Goal: Communication & Community: Participate in discussion

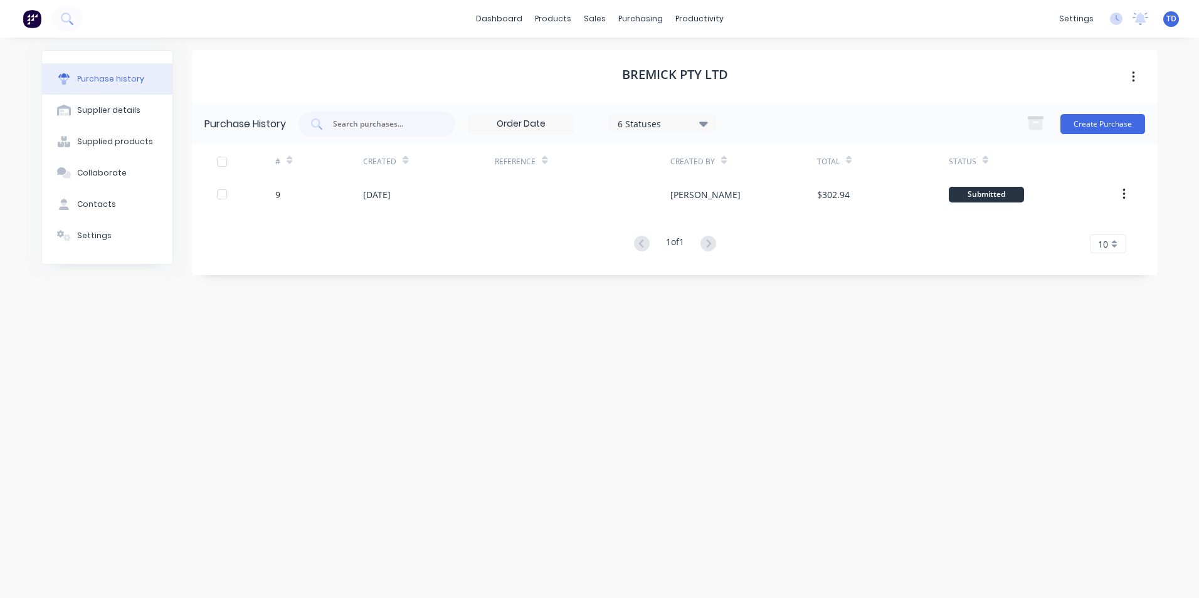
click at [914, 371] on div "Bremick Pty Ltd Purchase History 6 Statuses 6 Statuses Create Purchase # Create…" at bounding box center [675, 311] width 966 height 523
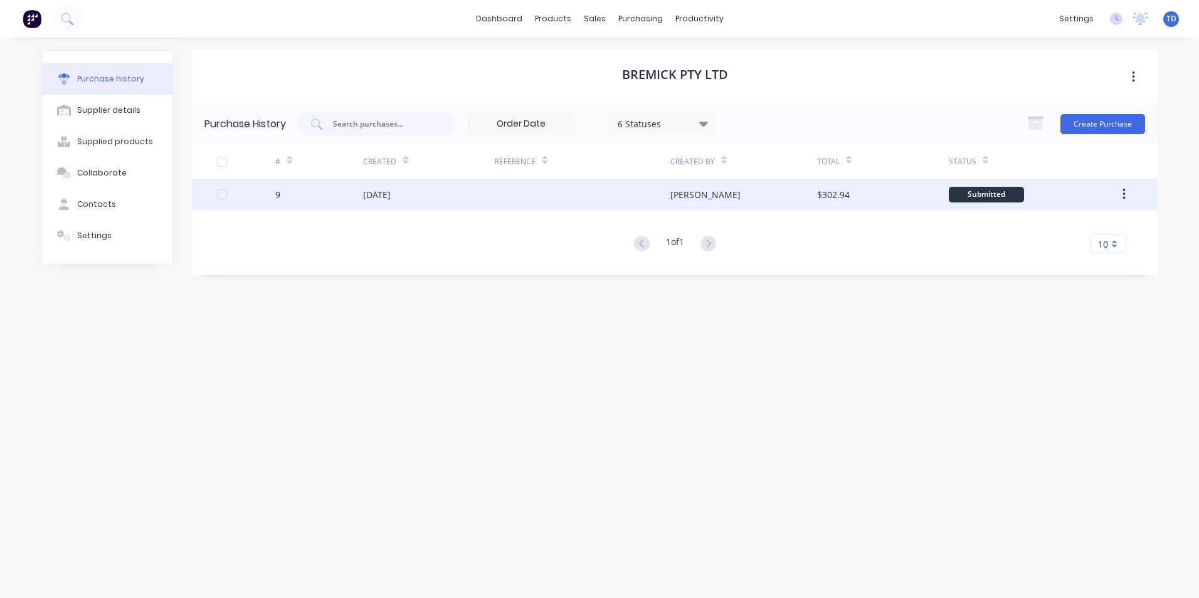
click at [526, 203] on div at bounding box center [583, 194] width 176 height 31
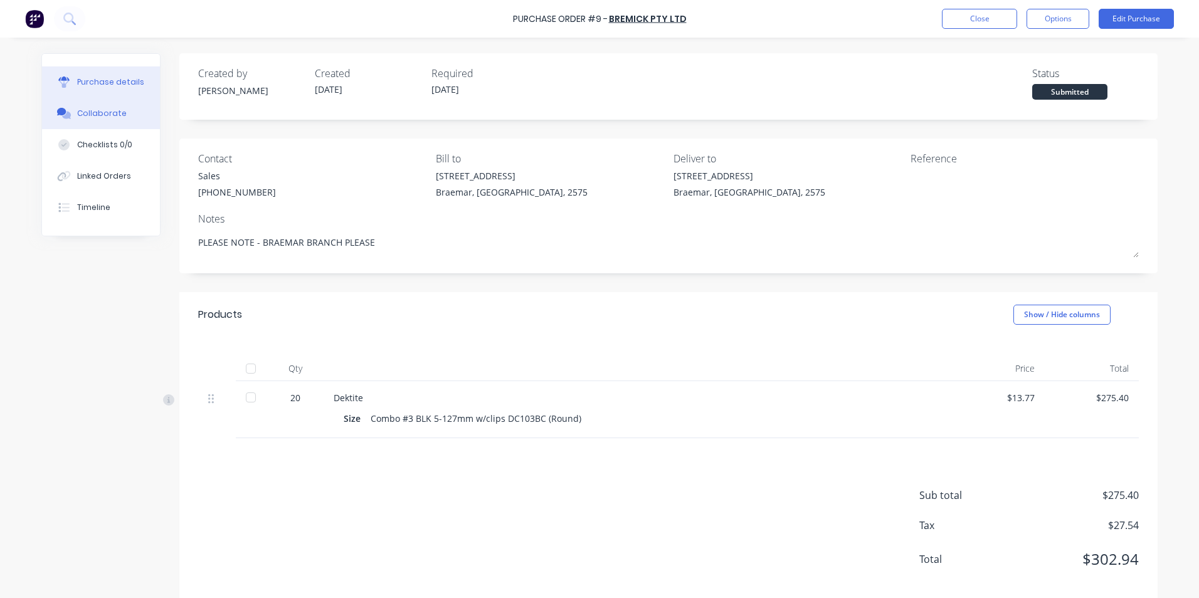
click at [85, 114] on div "Collaborate" at bounding box center [102, 113] width 50 height 11
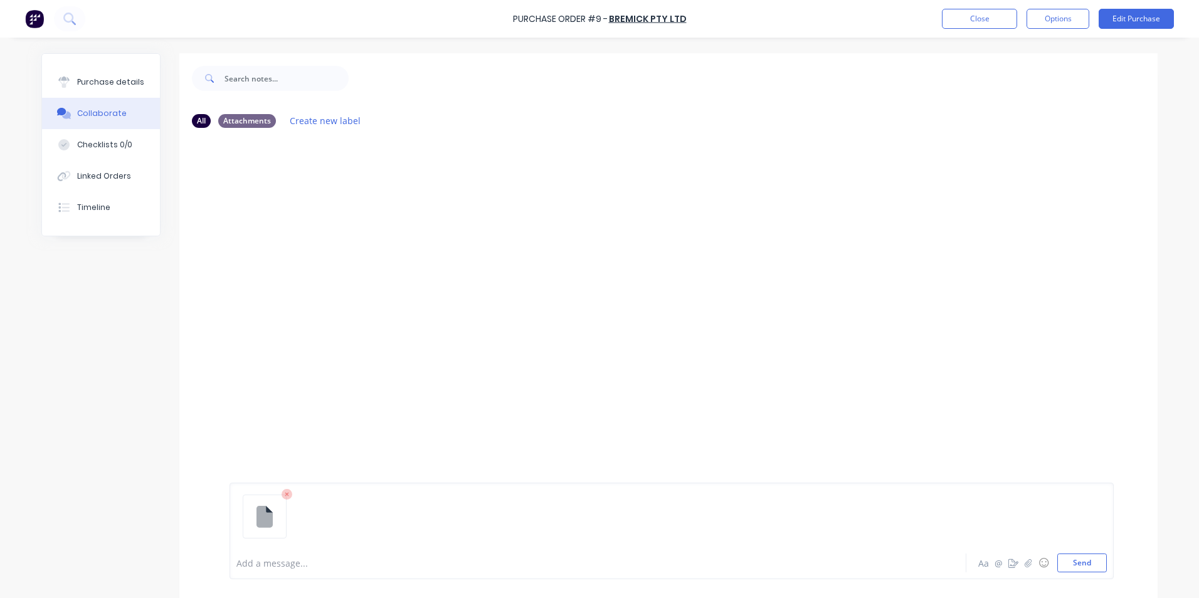
click at [1087, 574] on div "Add a message... Aa @ ☺ Send" at bounding box center [672, 531] width 884 height 97
click at [1080, 565] on button "Send" at bounding box center [1082, 563] width 50 height 19
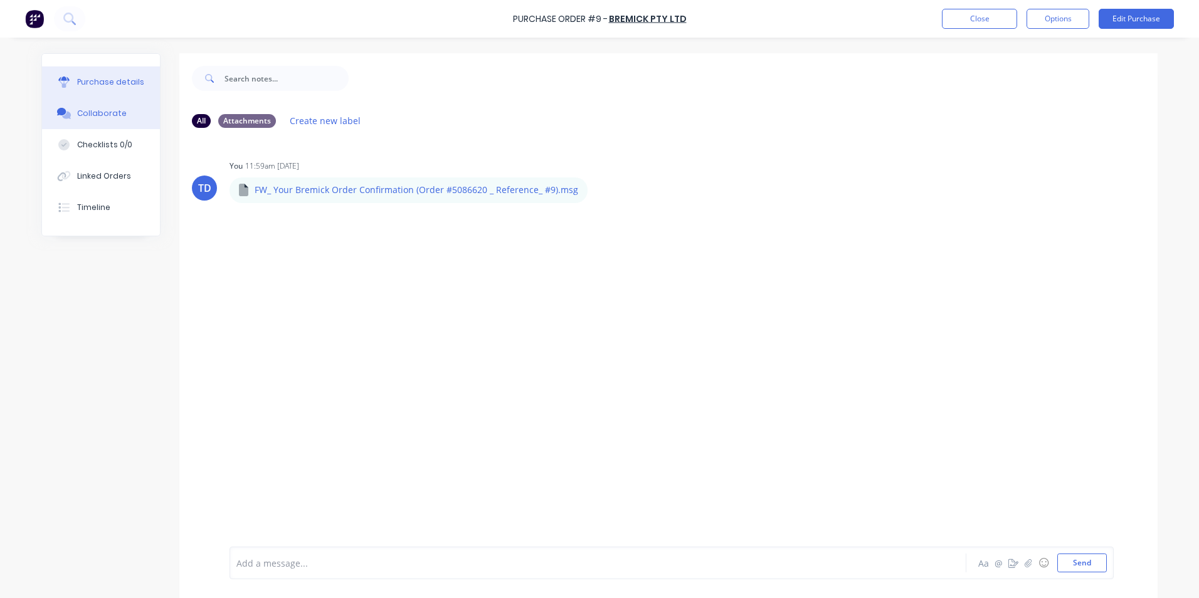
click at [112, 85] on div "Purchase details" at bounding box center [110, 82] width 67 height 11
type textarea "x"
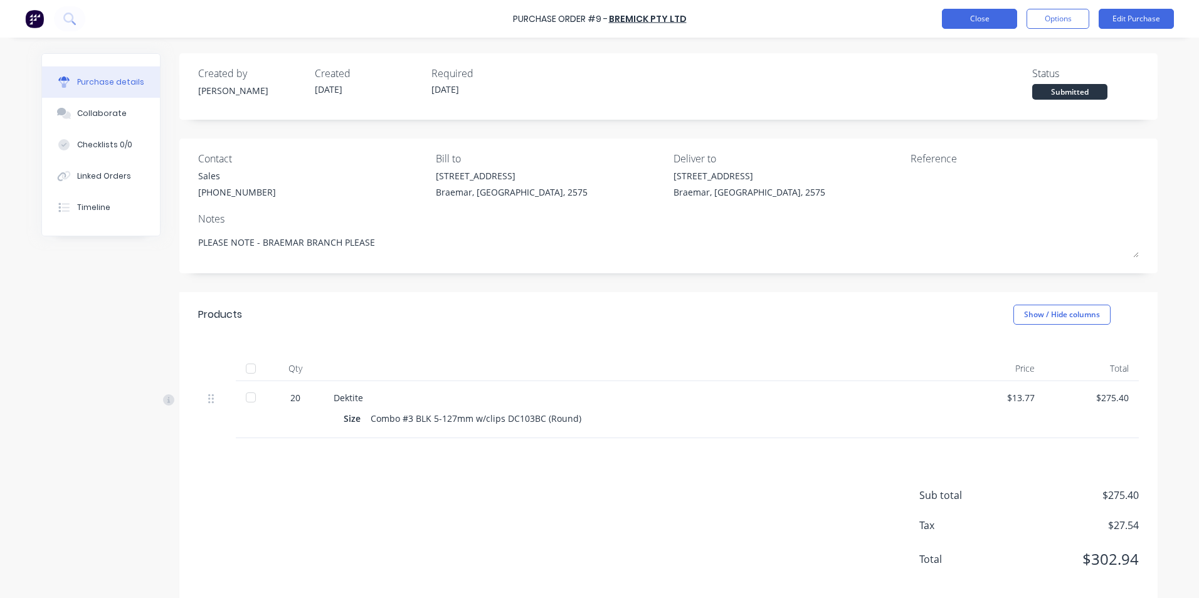
click at [970, 22] on button "Close" at bounding box center [979, 19] width 75 height 20
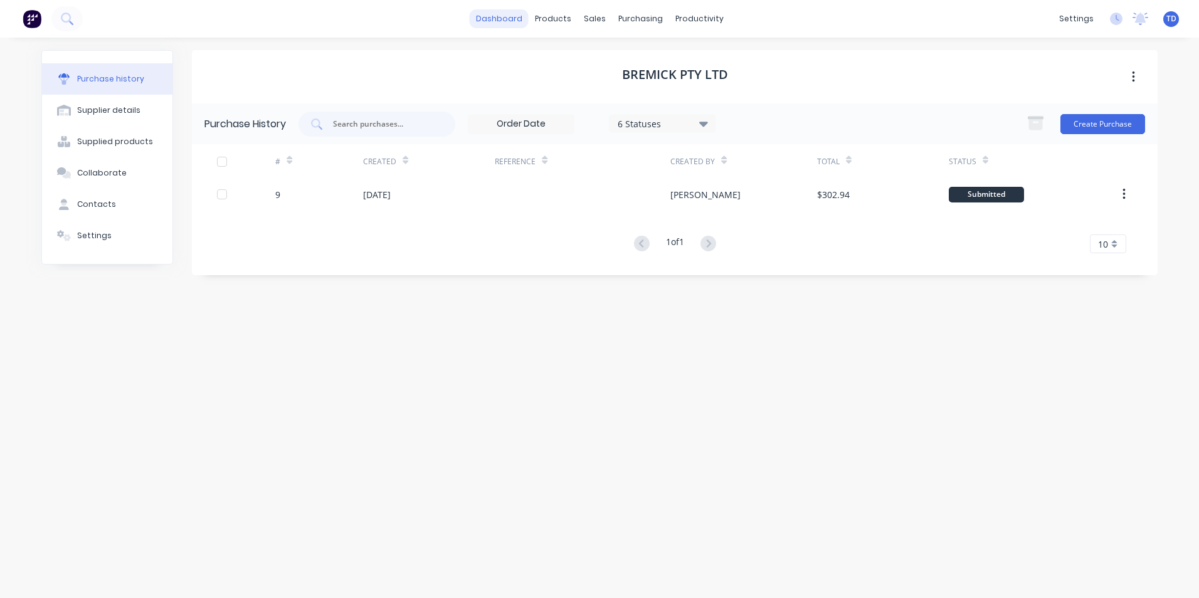
click at [509, 22] on link "dashboard" at bounding box center [499, 18] width 59 height 19
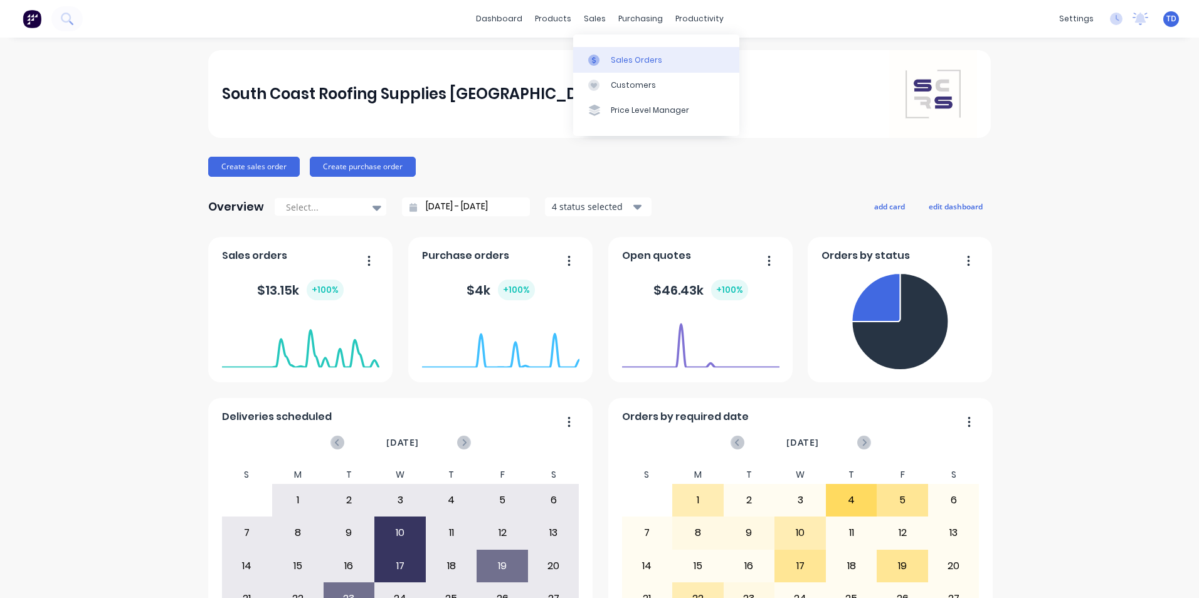
drag, startPoint x: 617, startPoint y: 58, endPoint x: 618, endPoint y: 66, distance: 7.8
click at [617, 60] on div "Sales Orders" at bounding box center [636, 60] width 51 height 11
